Goal: Participate in discussion: Engage in conversation with other users on a specific topic

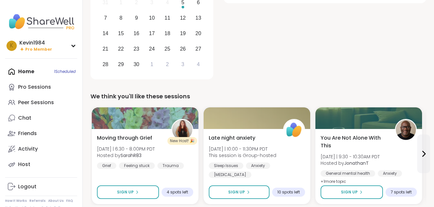
scroll to position [120, 0]
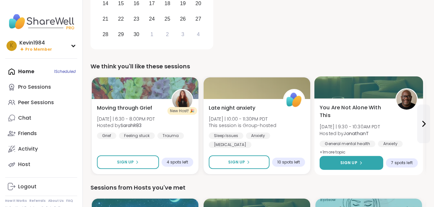
click at [352, 165] on span "Sign Up" at bounding box center [348, 163] width 17 height 6
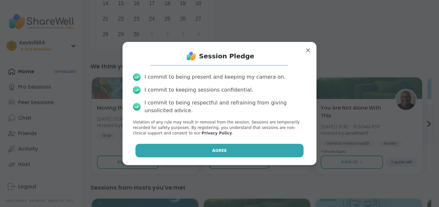
click at [290, 146] on button "Agree" at bounding box center [219, 151] width 168 height 14
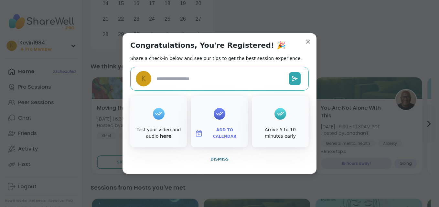
click at [290, 146] on div "Arrive 5 to 10 minutes early" at bounding box center [280, 122] width 57 height 52
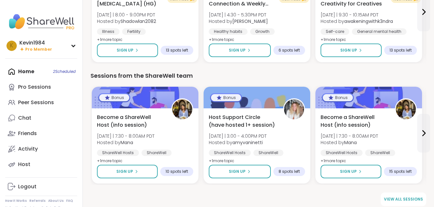
scroll to position [845, 0]
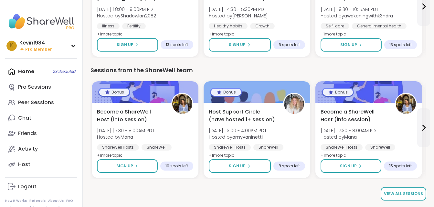
click at [414, 192] on span "View all sessions" at bounding box center [403, 194] width 39 height 6
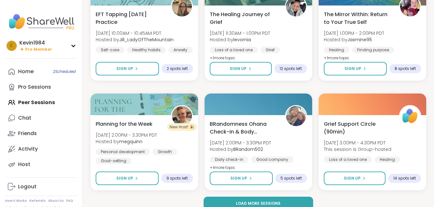
scroll to position [1215, 0]
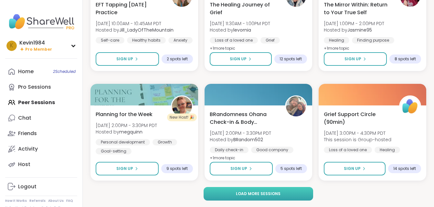
click at [300, 193] on button "Load more sessions" at bounding box center [257, 194] width 109 height 14
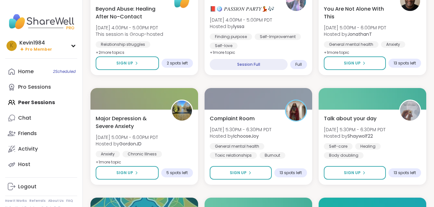
scroll to position [1435, 0]
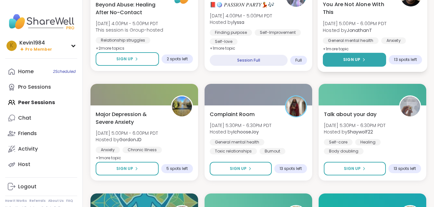
click at [351, 59] on span "Sign Up" at bounding box center [351, 60] width 17 height 6
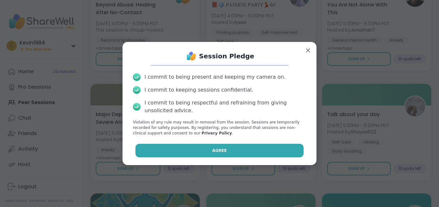
click at [257, 152] on button "Agree" at bounding box center [219, 151] width 168 height 14
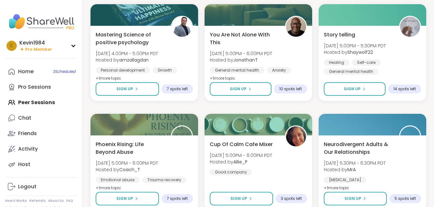
scroll to position [2533, 0]
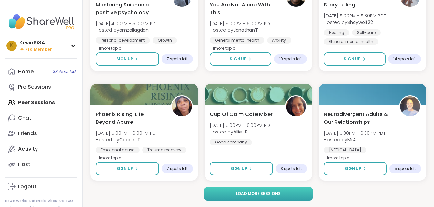
click at [299, 198] on button "Load more sessions" at bounding box center [257, 194] width 109 height 14
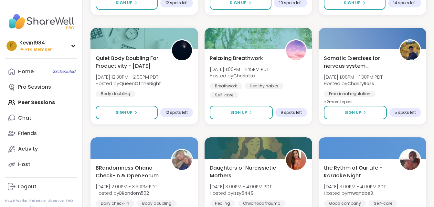
scroll to position [3696, 0]
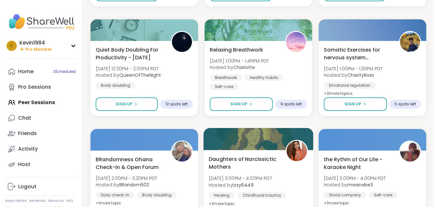
drag, startPoint x: 437, startPoint y: 203, endPoint x: 303, endPoint y: 193, distance: 134.1
click at [303, 193] on div "Healing Childhood trauma CPTSD" at bounding box center [258, 200] width 99 height 16
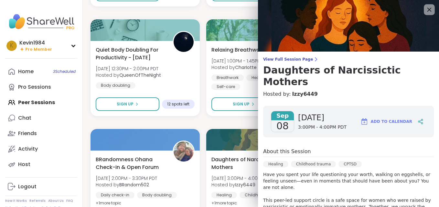
click at [425, 11] on icon at bounding box center [429, 9] width 8 height 8
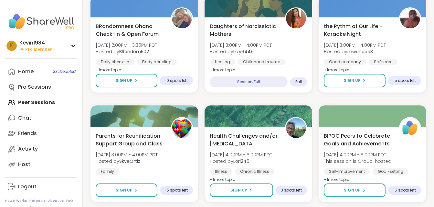
scroll to position [3851, 0]
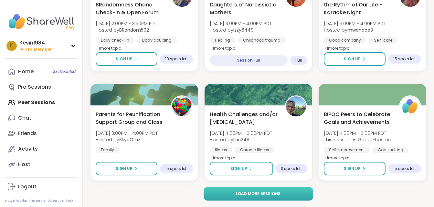
click at [295, 194] on button "Load more sessions" at bounding box center [257, 194] width 109 height 14
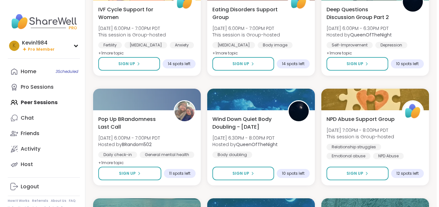
scroll to position [4289, 0]
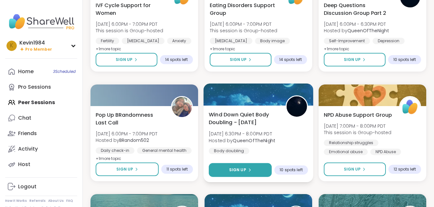
click at [255, 172] on button "Sign Up" at bounding box center [240, 170] width 63 height 14
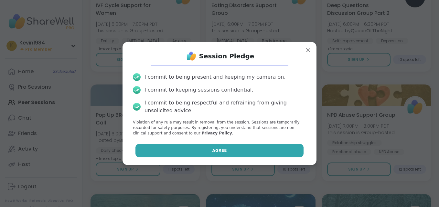
click at [248, 148] on button "Agree" at bounding box center [219, 151] width 168 height 14
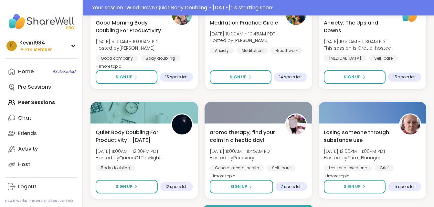
scroll to position [5184, 0]
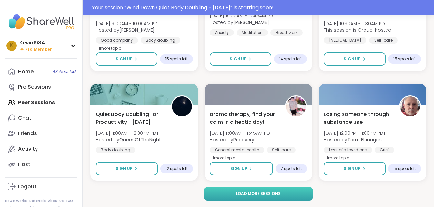
click at [303, 197] on button "Load more sessions" at bounding box center [257, 194] width 109 height 14
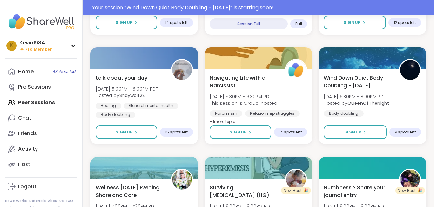
scroll to position [5782, 0]
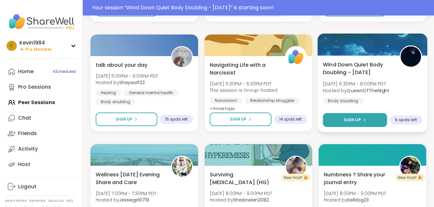
click at [372, 123] on button "Sign Up" at bounding box center [355, 120] width 64 height 14
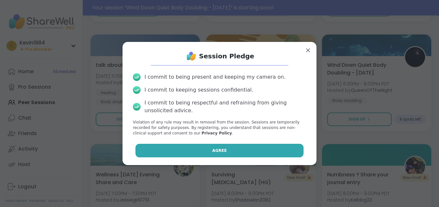
click at [267, 150] on button "Agree" at bounding box center [219, 151] width 168 height 14
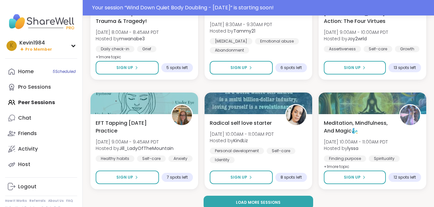
scroll to position [6501, 0]
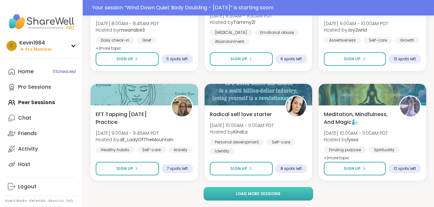
click at [303, 195] on button "Load more sessions" at bounding box center [257, 194] width 109 height 14
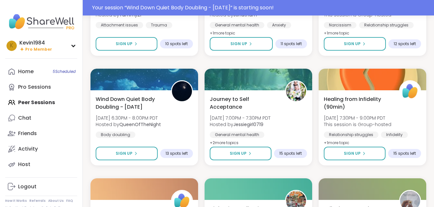
scroll to position [7074, 0]
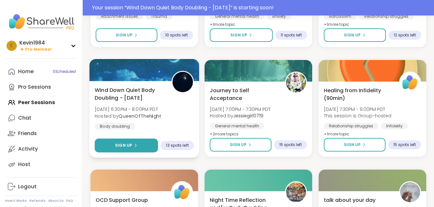
click at [153, 145] on button "Sign Up" at bounding box center [126, 146] width 63 height 14
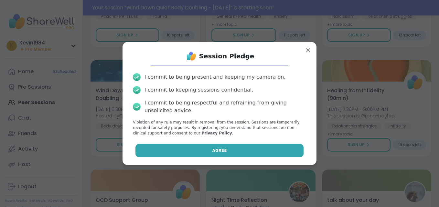
click at [174, 147] on button "Agree" at bounding box center [219, 151] width 168 height 14
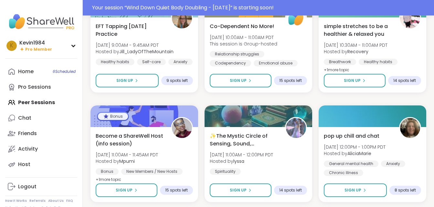
scroll to position [7819, 0]
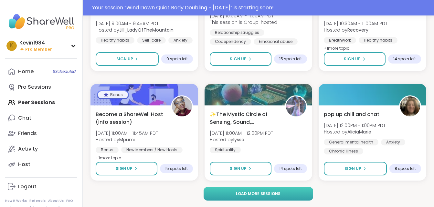
click at [306, 197] on button "Load more sessions" at bounding box center [257, 194] width 109 height 14
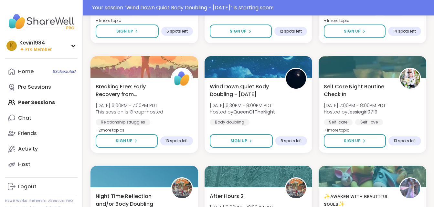
scroll to position [8637, 0]
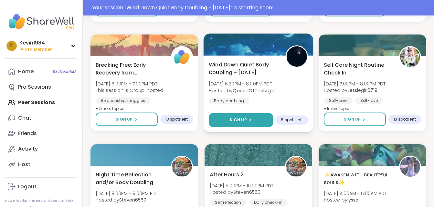
click at [257, 122] on button "Sign Up" at bounding box center [241, 120] width 64 height 14
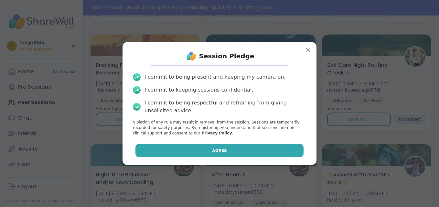
click at [249, 153] on button "Agree" at bounding box center [219, 151] width 168 height 14
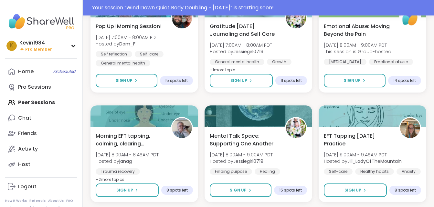
scroll to position [9137, 0]
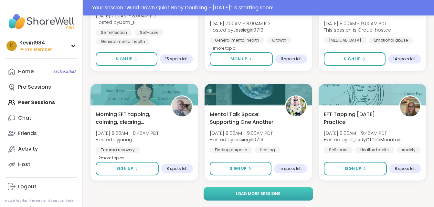
click at [301, 194] on button "Load more sessions" at bounding box center [257, 194] width 109 height 14
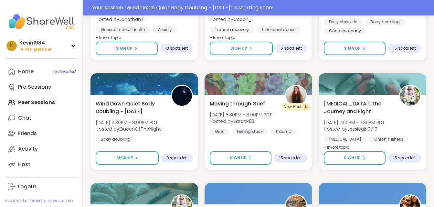
scroll to position [9920, 0]
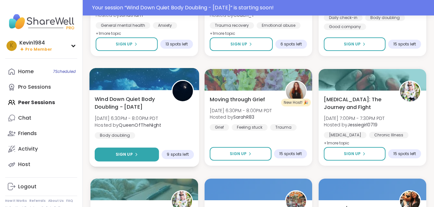
click at [148, 156] on button "Sign Up" at bounding box center [127, 155] width 64 height 14
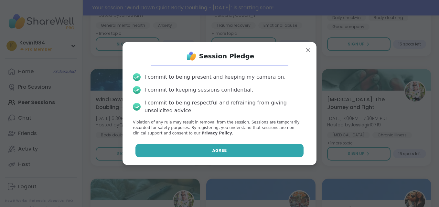
click at [175, 153] on button "Agree" at bounding box center [219, 151] width 168 height 14
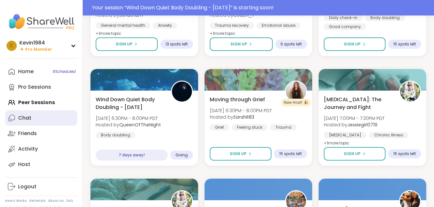
click at [30, 119] on div "Chat" at bounding box center [24, 118] width 13 height 7
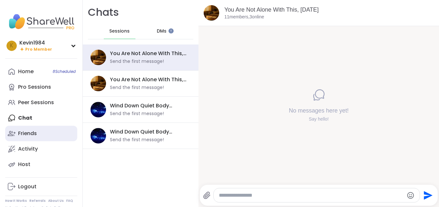
click at [31, 133] on div "Friends" at bounding box center [27, 133] width 19 height 7
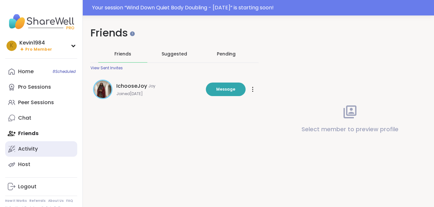
click at [29, 150] on div "Activity" at bounding box center [28, 149] width 20 height 7
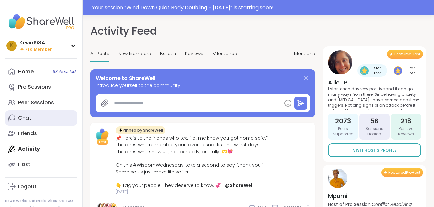
click at [27, 119] on div "Chat" at bounding box center [24, 118] width 13 height 7
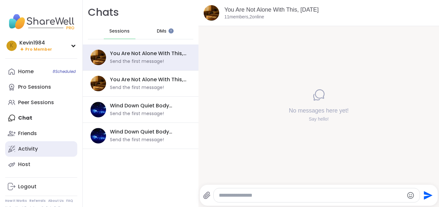
click at [31, 150] on div "Activity" at bounding box center [28, 149] width 20 height 7
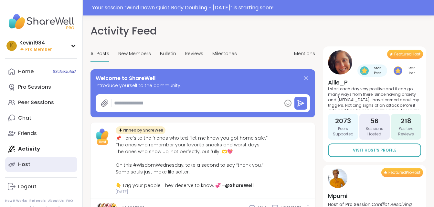
click at [31, 165] on link "Host" at bounding box center [41, 165] width 72 height 16
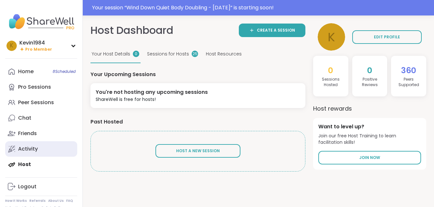
click at [30, 152] on div "Activity" at bounding box center [28, 149] width 20 height 7
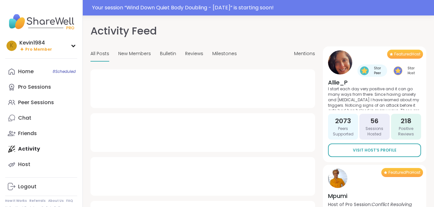
type textarea "*"
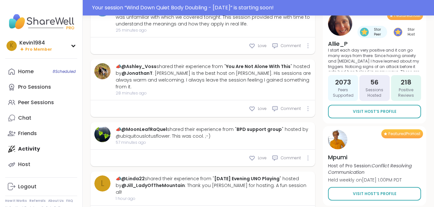
scroll to position [349, 0]
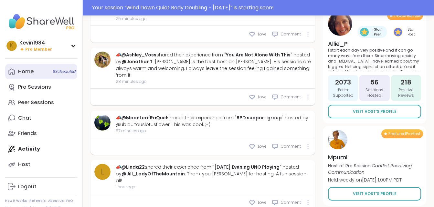
click at [27, 75] on div "Home 8 Scheduled" at bounding box center [26, 71] width 16 height 7
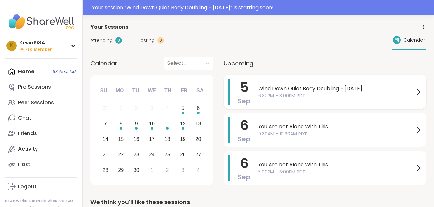
click at [291, 96] on span "6:30PM - 8:00PM PDT" at bounding box center [336, 96] width 156 height 7
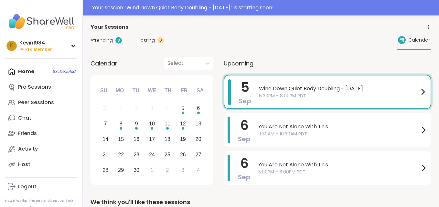
click at [298, 96] on link "QueenOfTheNight" at bounding box center [324, 94] width 52 height 8
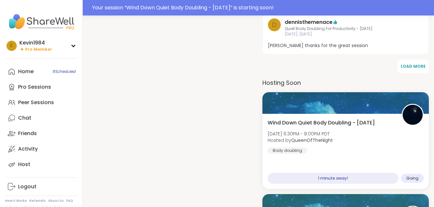
scroll to position [375, 0]
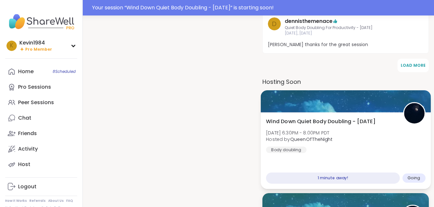
click at [414, 178] on span "Going" at bounding box center [413, 178] width 13 height 5
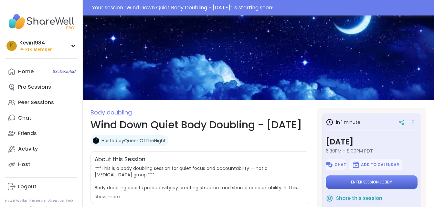
click at [381, 179] on button "Enter session lobby" at bounding box center [372, 183] width 92 height 14
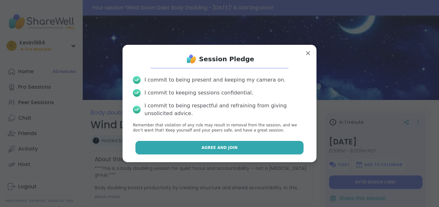
click at [257, 146] on button "Agree and Join" at bounding box center [219, 148] width 168 height 14
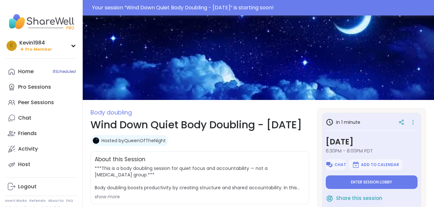
type textarea "*"
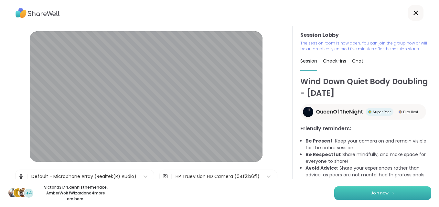
click at [375, 190] on button "Join now" at bounding box center [382, 194] width 97 height 14
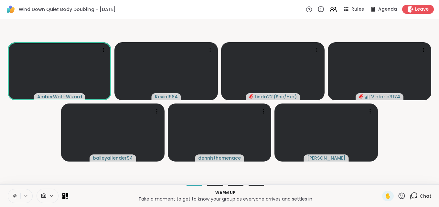
click at [15, 197] on icon at bounding box center [15, 197] width 0 height 1
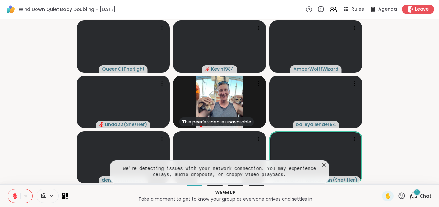
click at [323, 166] on icon at bounding box center [323, 165] width 3 height 3
